Goal: Task Accomplishment & Management: Manage account settings

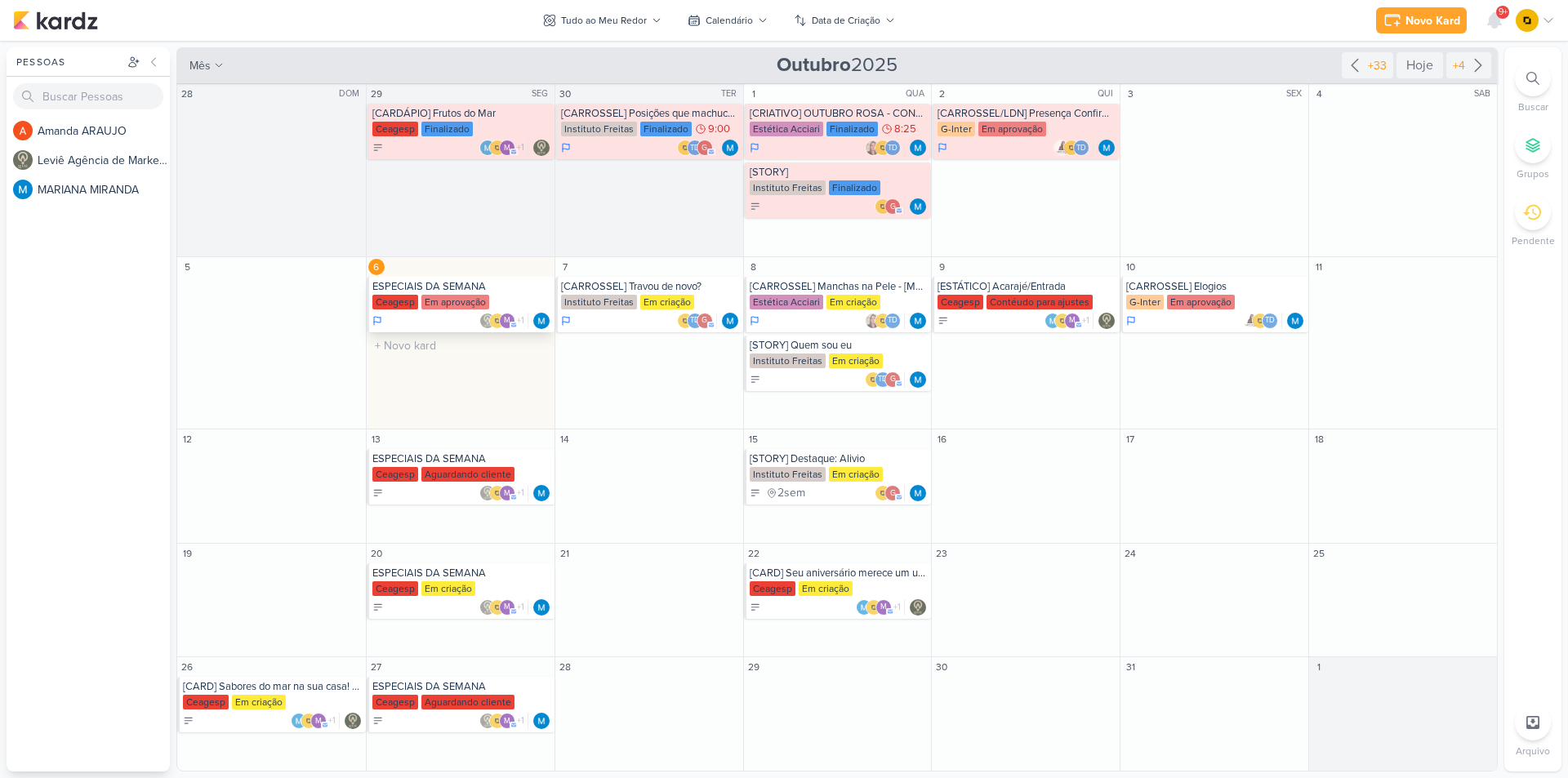
click at [491, 292] on div "ESPECIAIS DA SEMANA" at bounding box center [461, 287] width 178 height 13
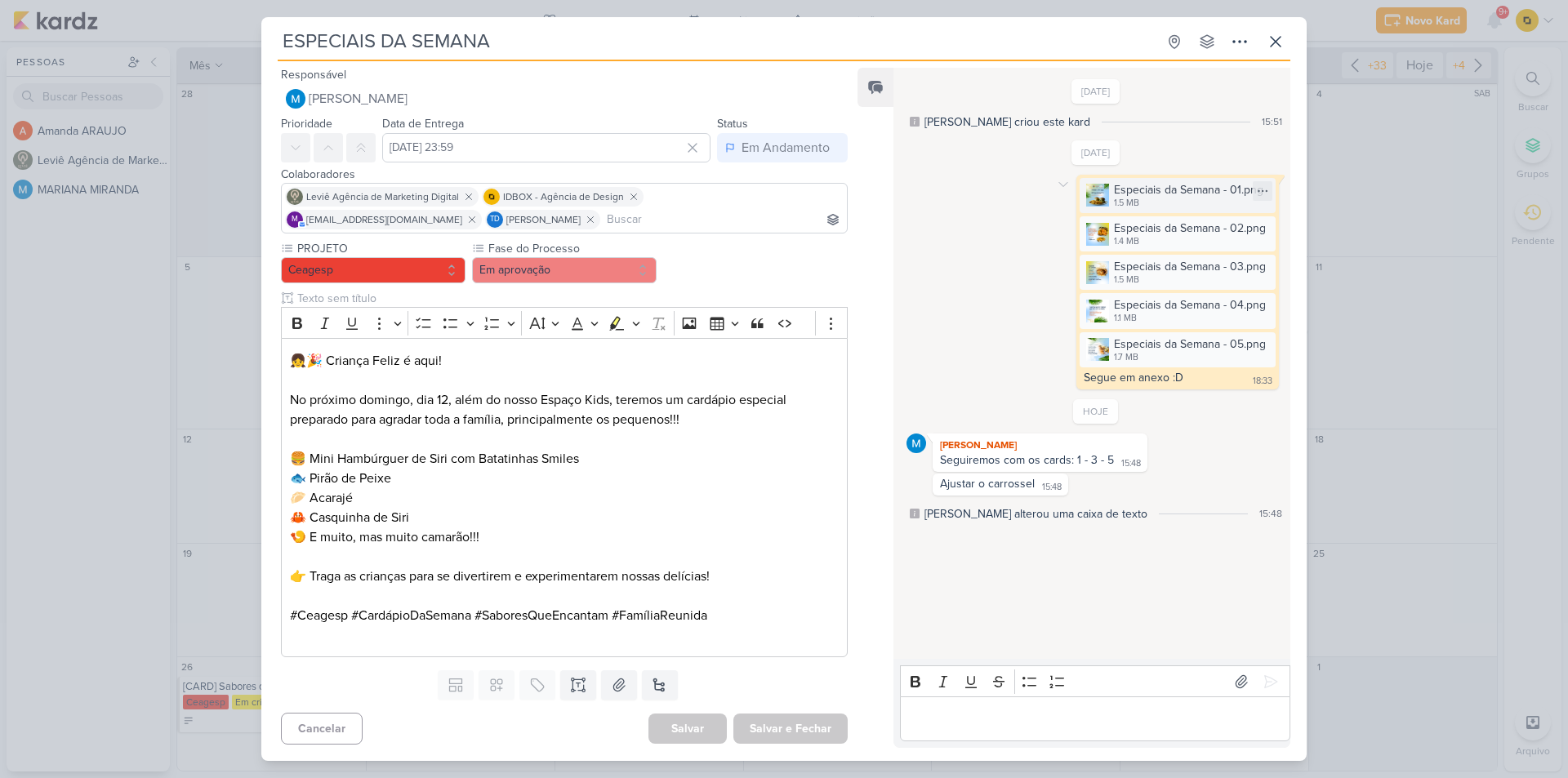
click at [1091, 198] on img at bounding box center [1097, 195] width 23 height 23
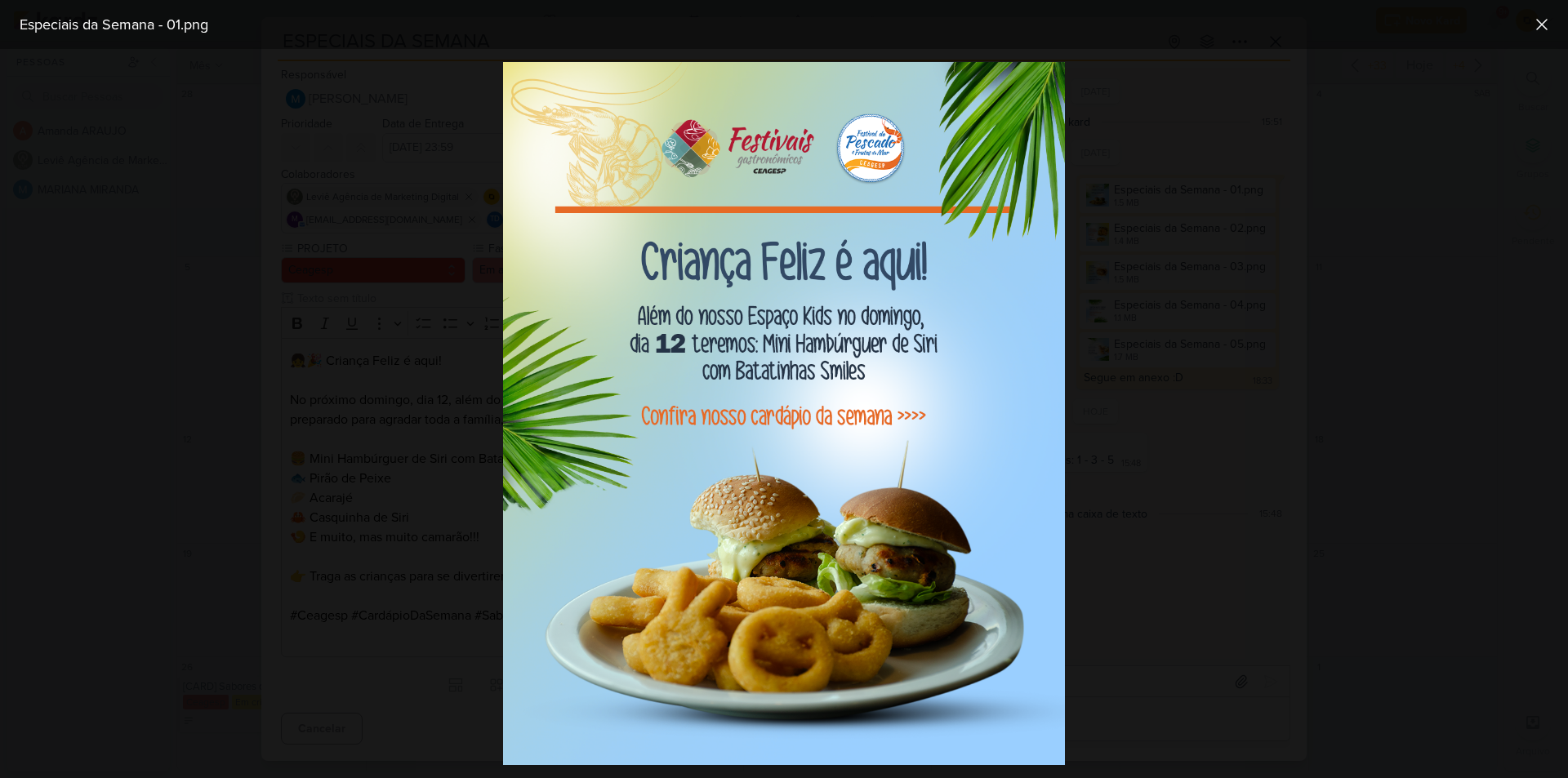
click at [1123, 209] on div at bounding box center [784, 414] width 1568 height 729
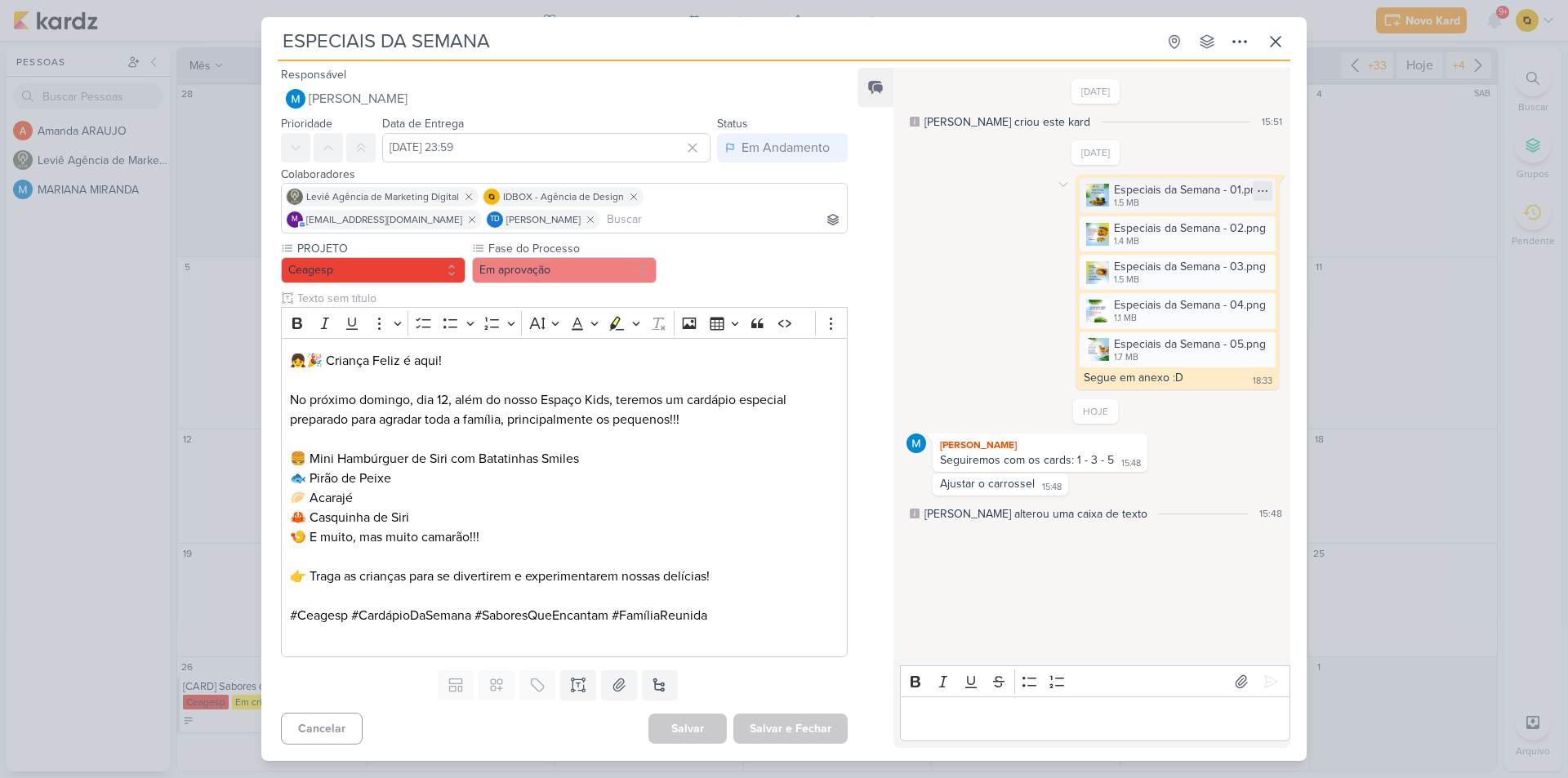
click at [1256, 193] on icon at bounding box center [1262, 191] width 13 height 13
click at [1056, 183] on icon at bounding box center [1063, 185] width 13 height 13
click at [1072, 210] on icon at bounding box center [1073, 213] width 13 height 13
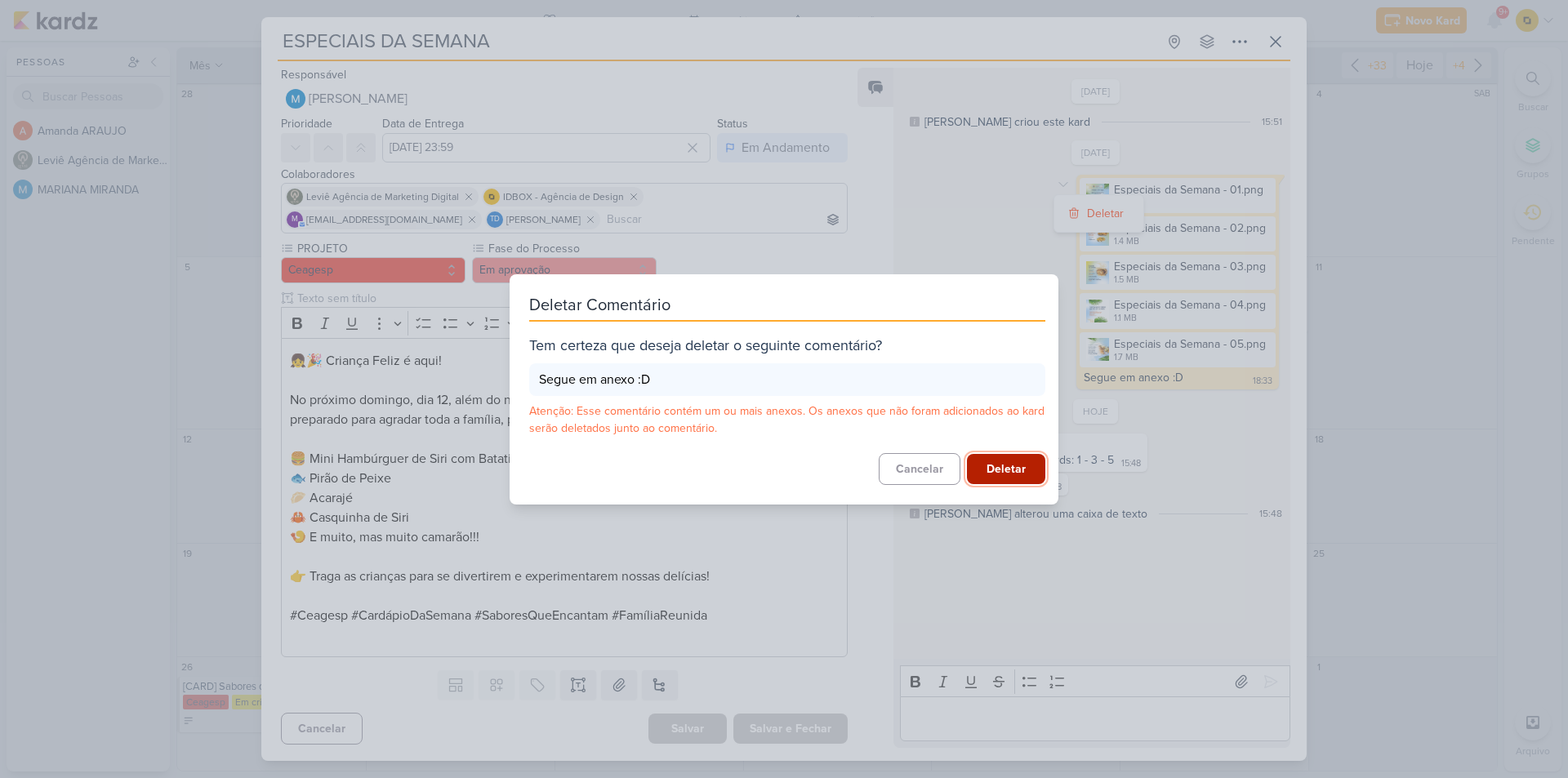
click at [1025, 469] on button "Deletar" at bounding box center [1005, 469] width 78 height 30
click at [1231, 682] on div "[DATE] [PERSON_NAME] criou este kard 15:51 [DATE]" at bounding box center [1091, 408] width 396 height 681
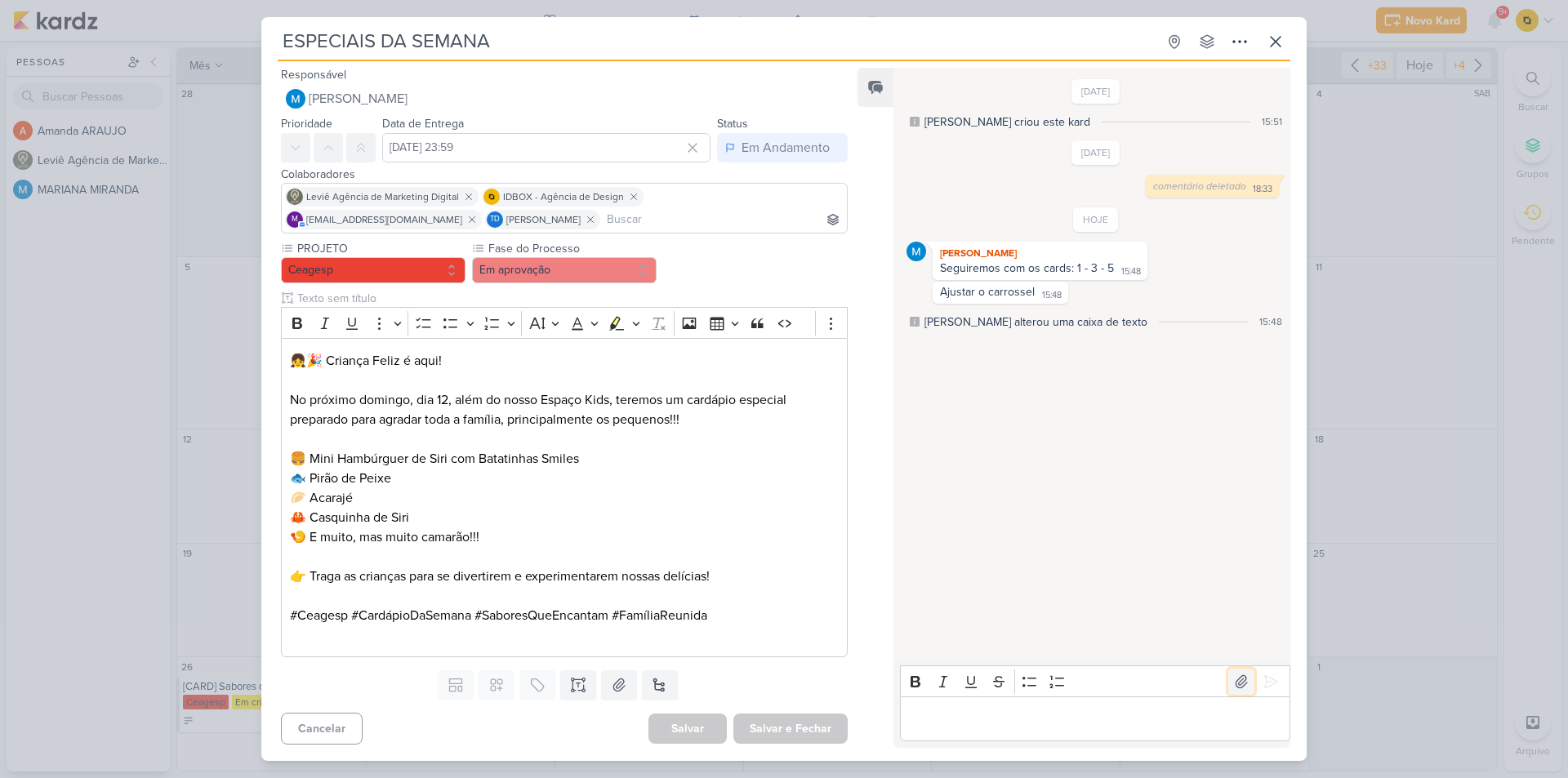
click at [1233, 682] on icon at bounding box center [1240, 682] width 16 height 16
click at [970, 711] on p "Editor editing area: main" at bounding box center [1094, 719] width 373 height 20
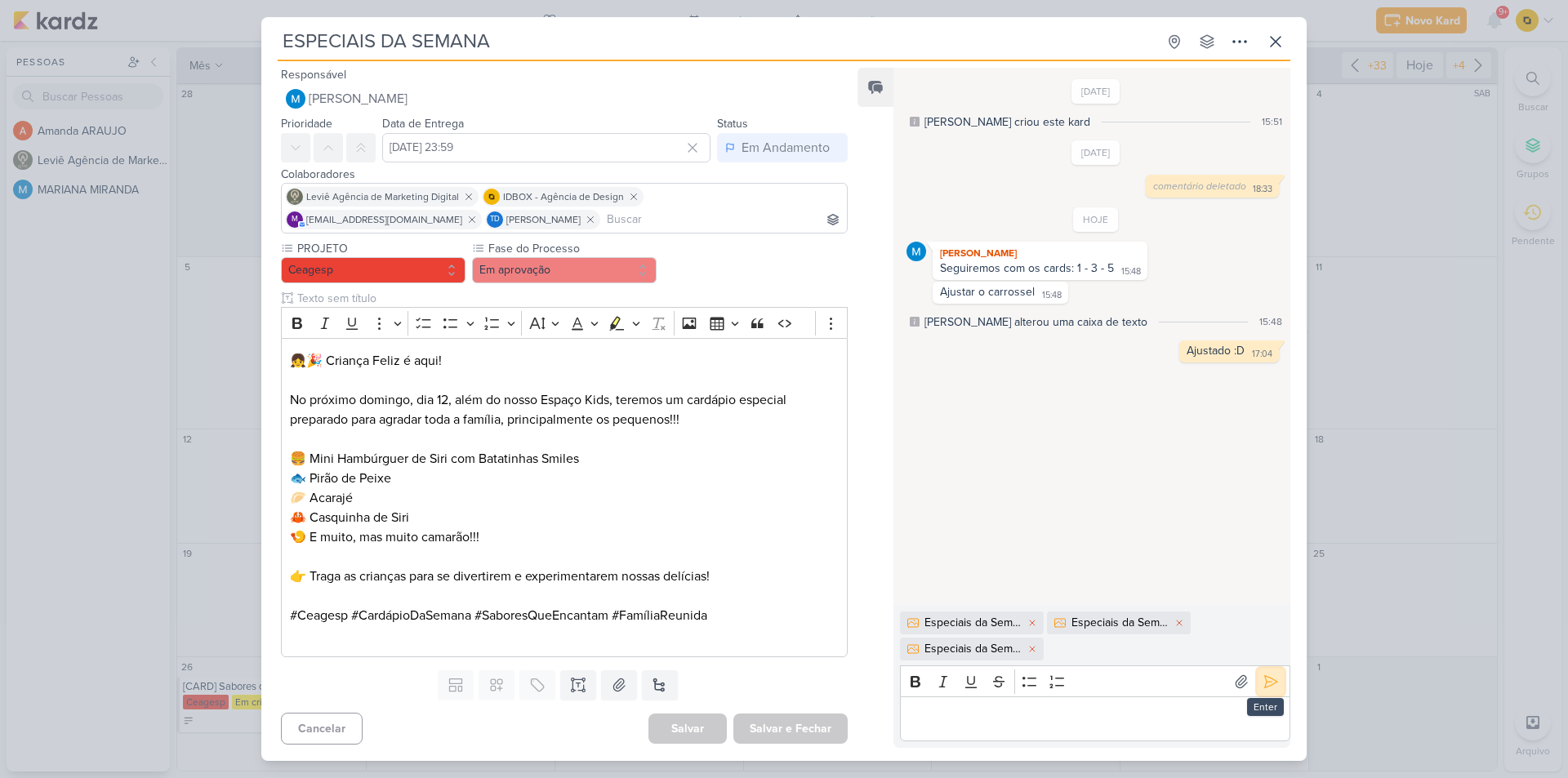
click at [1262, 686] on icon at bounding box center [1270, 682] width 16 height 16
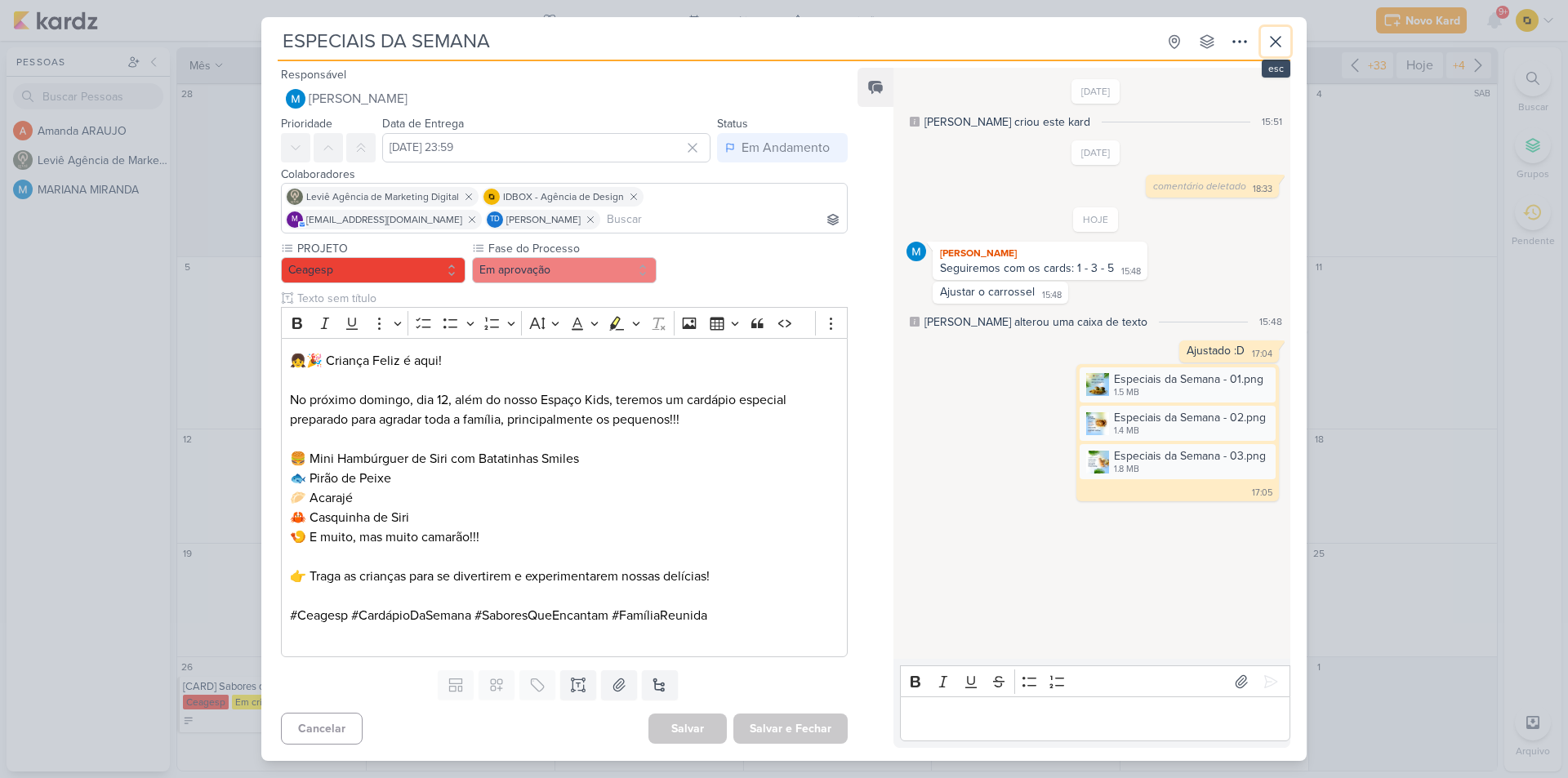
click at [1279, 45] on icon at bounding box center [1275, 42] width 20 height 20
